Goal: Task Accomplishment & Management: Complete application form

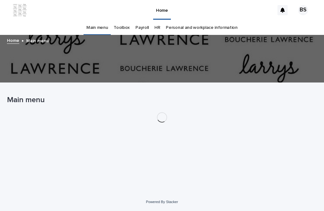
scroll to position [20, 0]
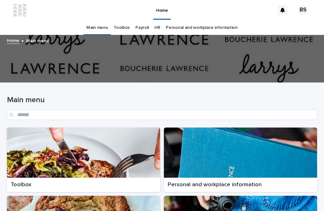
click at [100, 127] on div at bounding box center [83, 152] width 153 height 50
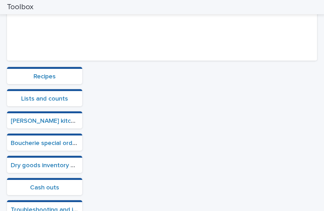
scroll to position [133, 0]
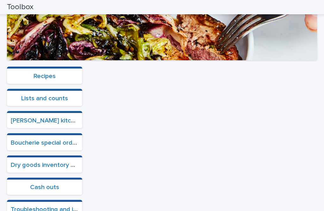
click at [45, 177] on section "Cash outs" at bounding box center [44, 185] width 75 height 17
click at [41, 184] on link "Cash outs" at bounding box center [44, 187] width 29 height 6
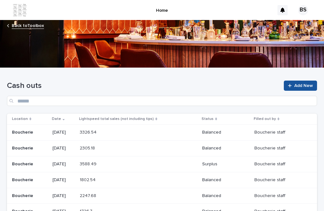
click at [308, 80] on link "Add New" at bounding box center [300, 85] width 33 height 10
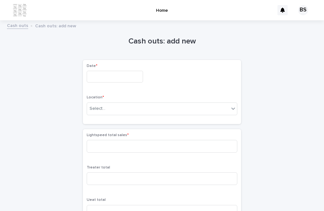
click at [120, 71] on input "text" at bounding box center [115, 77] width 56 height 12
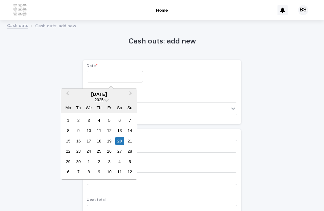
click at [116, 136] on div "20" at bounding box center [119, 140] width 9 height 9
type input "*********"
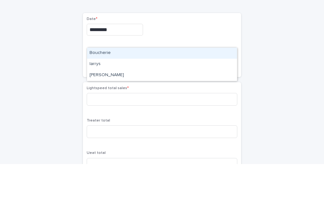
click at [145, 94] on div "Boucherie" at bounding box center [162, 99] width 150 height 11
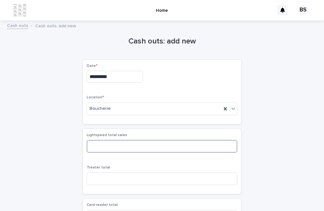
click at [135, 140] on input at bounding box center [162, 146] width 151 height 13
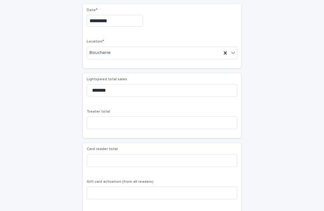
scroll to position [56, 0]
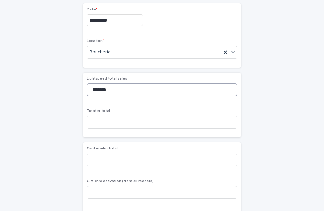
type input "*******"
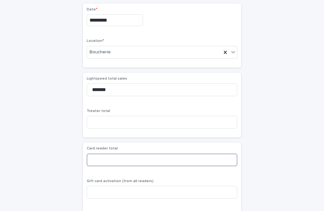
click at [92, 153] on input at bounding box center [162, 159] width 151 height 13
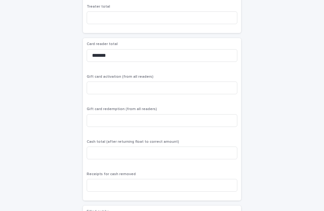
scroll to position [169, 0]
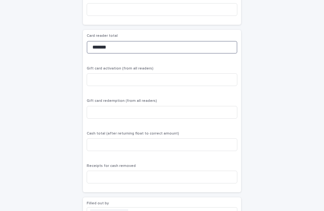
type input "*******"
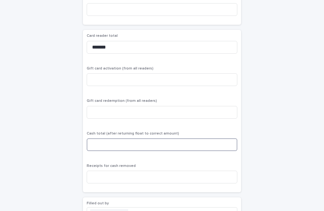
click at [153, 138] on input at bounding box center [162, 144] width 151 height 13
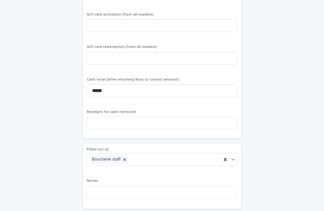
scroll to position [221, 0]
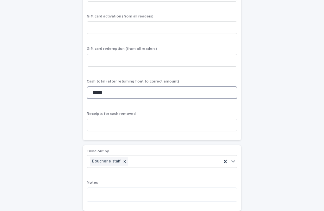
type input "*****"
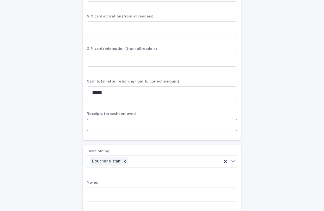
click at [160, 118] on input at bounding box center [162, 124] width 151 height 13
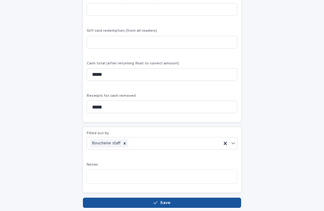
scroll to position [239, 0]
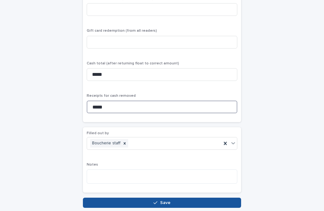
type input "*****"
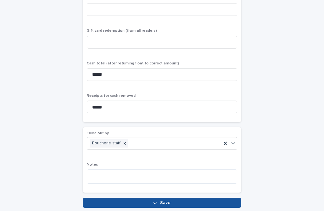
click at [177, 190] on div "Loading... Saving… Loading... Saving… Cash outs: add new Loading... Saving… Loa…" at bounding box center [162, 4] width 317 height 438
click at [187, 197] on button "Save" at bounding box center [162, 202] width 158 height 10
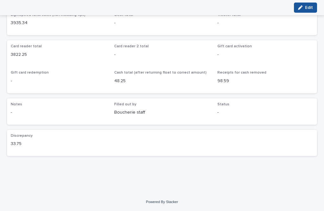
scroll to position [57, 0]
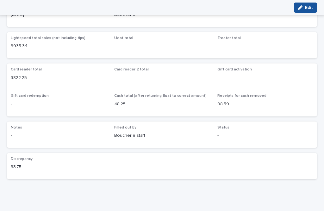
click at [309, 6] on span "Edit" at bounding box center [309, 7] width 8 height 4
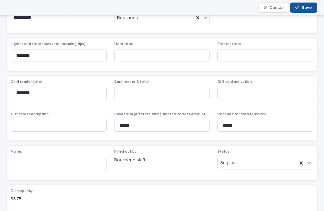
click at [304, 5] on span "Save" at bounding box center [307, 7] width 10 height 4
